Goal: Transaction & Acquisition: Purchase product/service

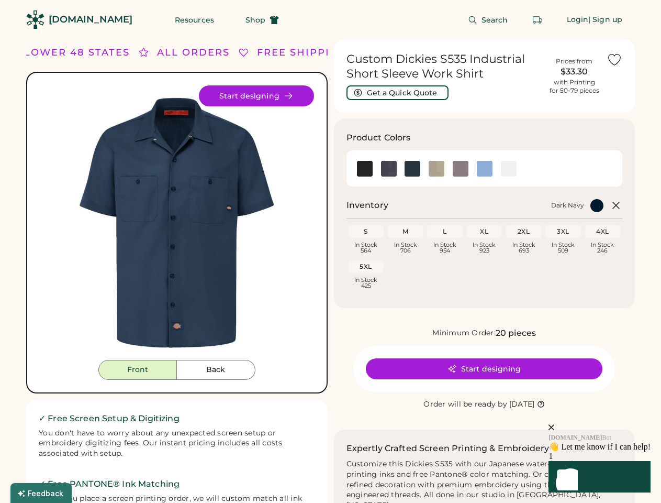
click at [330, 251] on div "FREE SHIPPING LOWER 48 STATES ALL ORDERS FREE SHIPPING LOWER 48 STATES ALL ORDE…" at bounding box center [330, 368] width 609 height 659
click at [330, 271] on div "FREE SHIPPING LOWER 48 STATES ALL ORDERS FREE SHIPPING LOWER 48 STATES ALL ORDE…" at bounding box center [330, 368] width 609 height 659
click at [177, 271] on img at bounding box center [177, 222] width 274 height 274
click at [177, 52] on div "ALL ORDERS" at bounding box center [176, 53] width 73 height 14
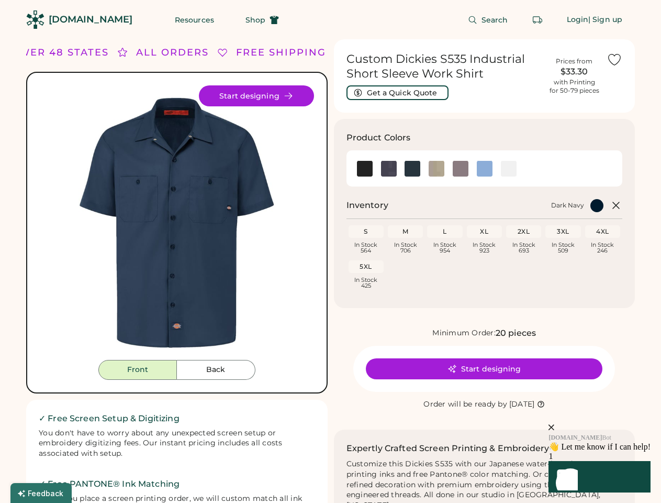
click at [330, 52] on div "FREE SHIPPING LOWER 48 STATES ALL ORDERS FREE SHIPPING LOWER 48 STATES ALL ORDE…" at bounding box center [330, 368] width 609 height 659
click at [77, 52] on div "LOWER 48 STATES" at bounding box center [48, 53] width 106 height 14
click at [144, 52] on div "ALL ORDERS" at bounding box center [160, 53] width 73 height 14
